Goal: Obtain resource: Download file/media

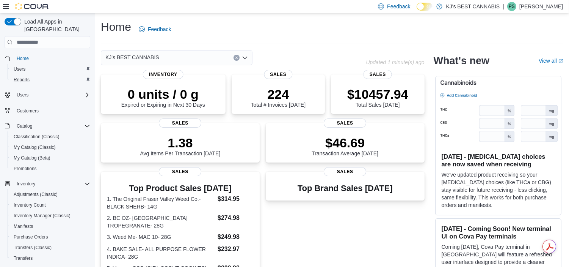
click at [21, 74] on button "Reports" at bounding box center [51, 79] width 86 height 11
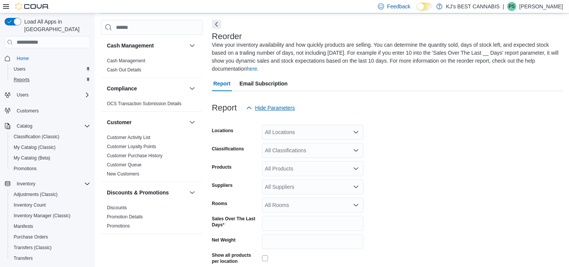
scroll to position [33, 0]
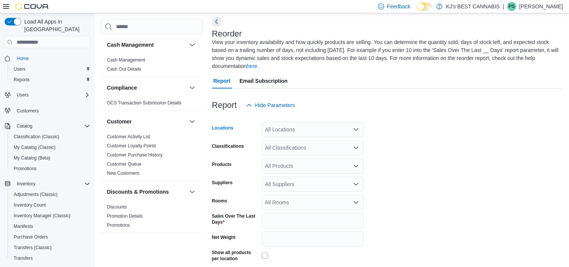
click at [275, 122] on div "All Locations" at bounding box center [313, 129] width 102 height 15
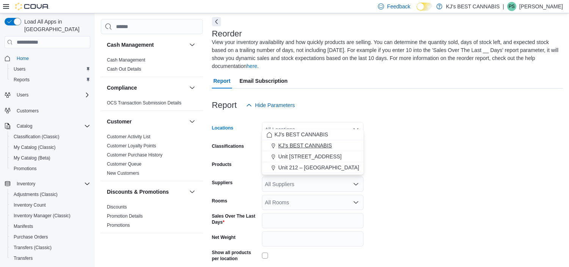
click at [279, 143] on span "KJ's BEST CANNABIS" at bounding box center [305, 145] width 54 height 8
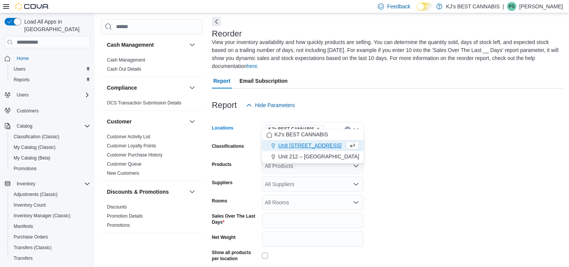
click at [407, 122] on form "Locations KJ's BEST CANNABIS Combo box. Selected. KJ's BEST CANNABIS. Press Bac…" at bounding box center [387, 206] width 351 height 187
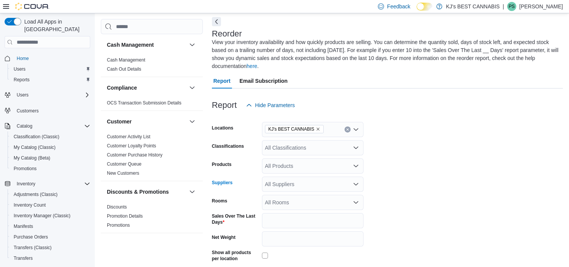
click at [285, 180] on div "All Suppliers" at bounding box center [313, 183] width 102 height 15
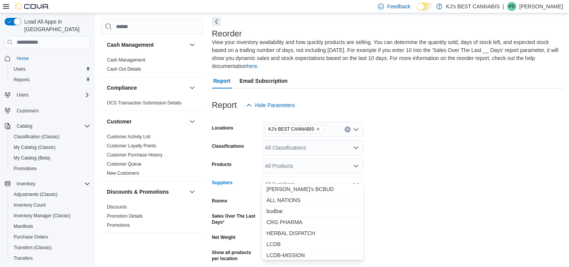
click at [478, 139] on form "Locations KJ's BEST CANNABIS Classifications All Classifications Products All P…" at bounding box center [387, 206] width 351 height 187
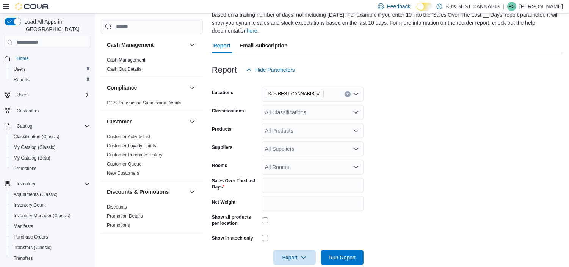
scroll to position [70, 0]
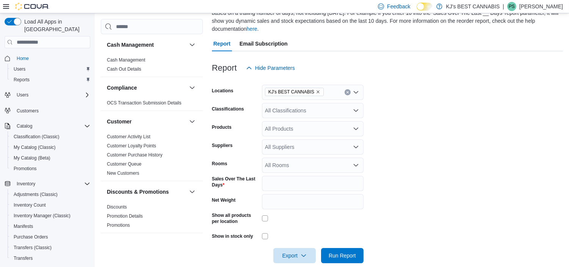
click at [274, 139] on div "All Suppliers" at bounding box center [313, 146] width 102 height 15
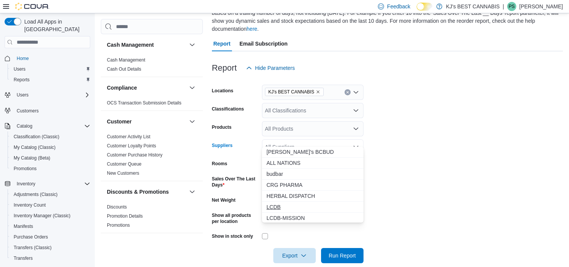
click at [277, 203] on span "LCDB" at bounding box center [313, 207] width 93 height 8
click at [465, 143] on form "Locations KJ's BEST CANNABIS Classifications All Classifications Products All P…" at bounding box center [387, 168] width 351 height 187
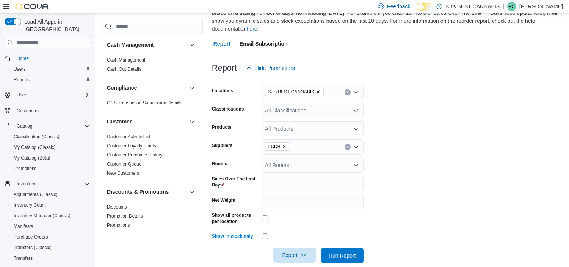
click at [301, 252] on icon "button" at bounding box center [304, 255] width 6 height 6
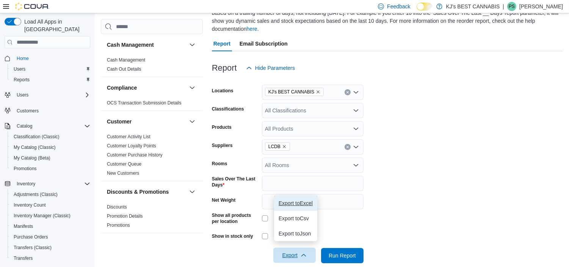
click at [287, 206] on button "Export to Excel" at bounding box center [295, 202] width 43 height 15
click at [302, 200] on span "Export to Excel" at bounding box center [296, 203] width 34 height 6
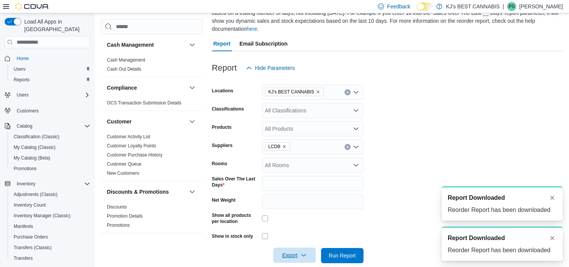
scroll to position [0, 0]
